Goal: Find contact information: Find contact information

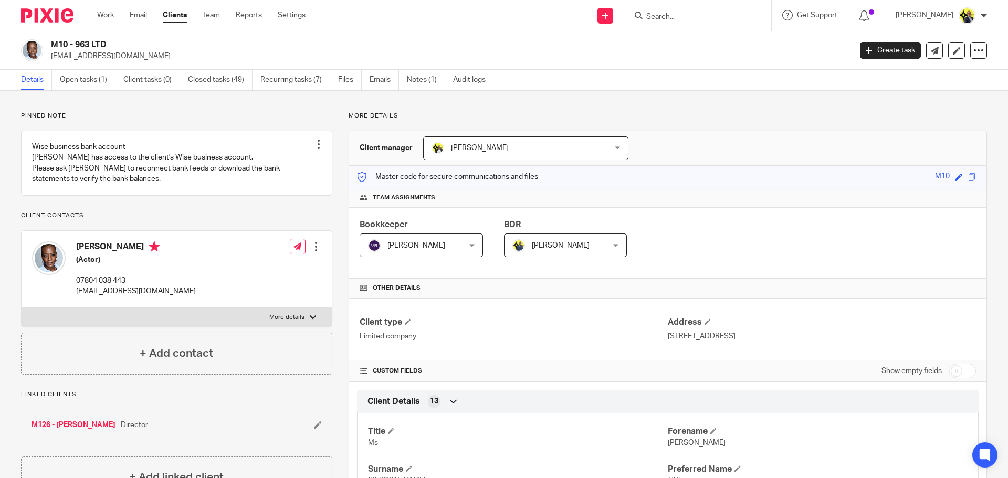
click at [680, 17] on input "Search" at bounding box center [692, 17] width 94 height 9
click at [679, 17] on input "Search" at bounding box center [692, 17] width 94 height 9
type input "m70"
click at [701, 42] on link at bounding box center [731, 45] width 177 height 24
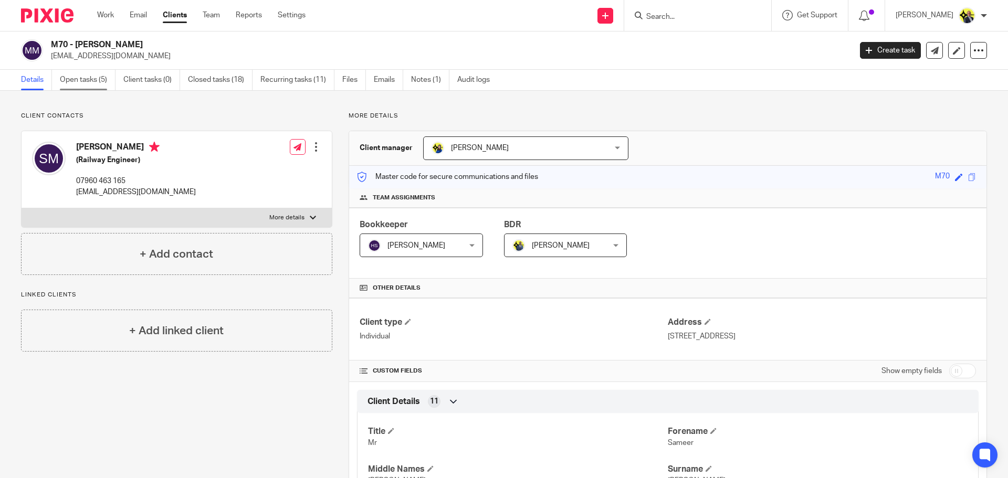
click at [82, 80] on link "Open tasks (5)" at bounding box center [88, 80] width 56 height 20
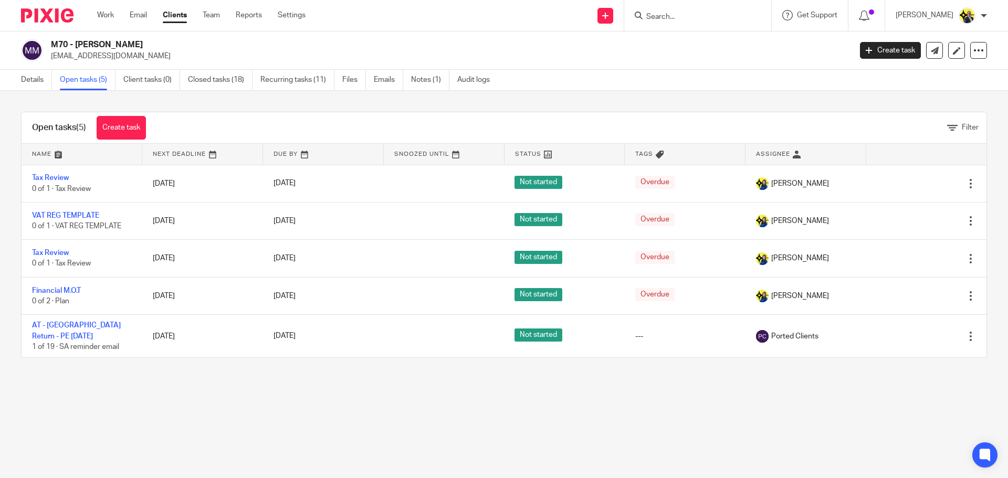
click at [142, 103] on div "Open tasks (5) Create task Filter Name Next Deadline Due By Snoozed Until Statu…" at bounding box center [504, 235] width 1008 height 288
click at [421, 81] on link "Notes (1)" at bounding box center [430, 80] width 38 height 20
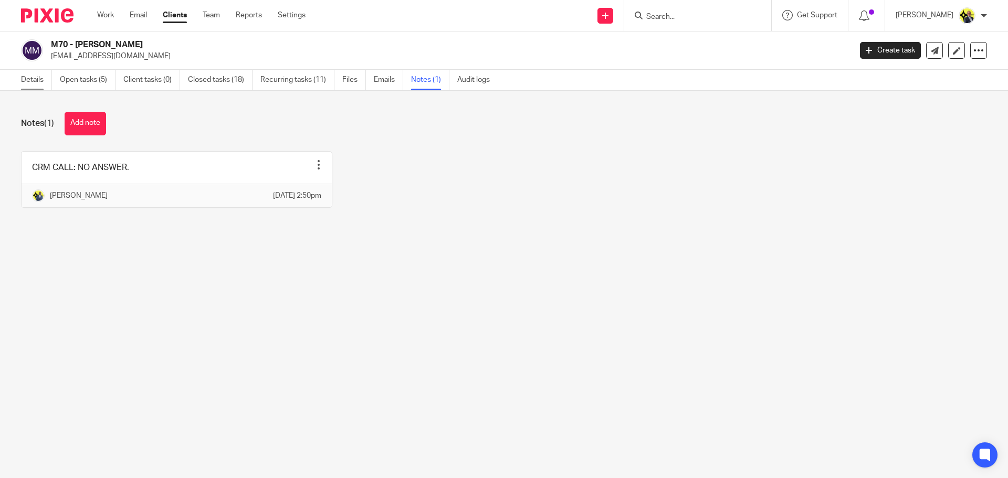
click at [32, 78] on link "Details" at bounding box center [36, 80] width 31 height 20
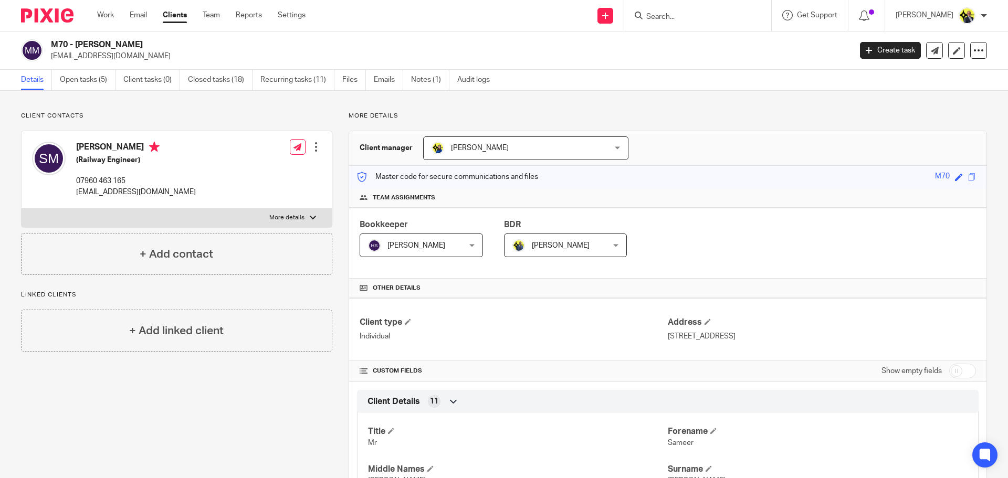
click at [237, 124] on div "Client contacts [PERSON_NAME] (Railway Engineer) 07960 463 165 [EMAIL_ADDRESS][…" at bounding box center [176, 193] width 311 height 163
click at [278, 124] on div "Client contacts [PERSON_NAME] (Railway Engineer) 07960 463 165 [EMAIL_ADDRESS][…" at bounding box center [176, 193] width 311 height 163
drag, startPoint x: 160, startPoint y: 43, endPoint x: 50, endPoint y: 46, distance: 109.2
click at [50, 46] on div "M70 - [PERSON_NAME] [EMAIL_ADDRESS][DOMAIN_NAME]" at bounding box center [432, 50] width 823 height 22
copy h2 "M70 - [PERSON_NAME]"
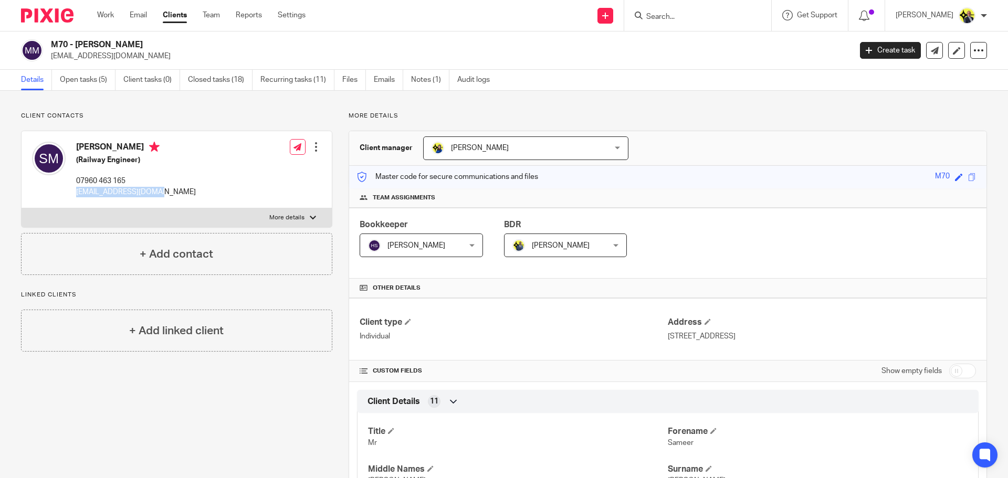
drag, startPoint x: 168, startPoint y: 198, endPoint x: 76, endPoint y: 198, distance: 92.4
click at [76, 198] on div "[PERSON_NAME] (Railway Engineer) 07960 463 165 [EMAIL_ADDRESS][DOMAIN_NAME] Edi…" at bounding box center [177, 169] width 310 height 77
copy p "[EMAIL_ADDRESS][DOMAIN_NAME]"
